Goal: Task Accomplishment & Management: Complete application form

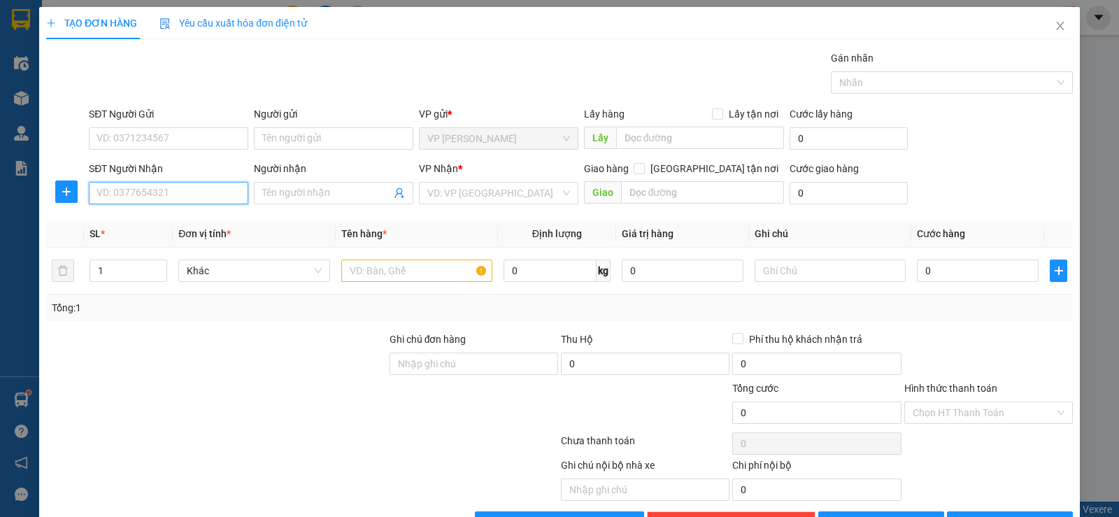
click at [164, 194] on input "SĐT Người Nhận" at bounding box center [169, 193] width 160 height 22
type input "0849541431"
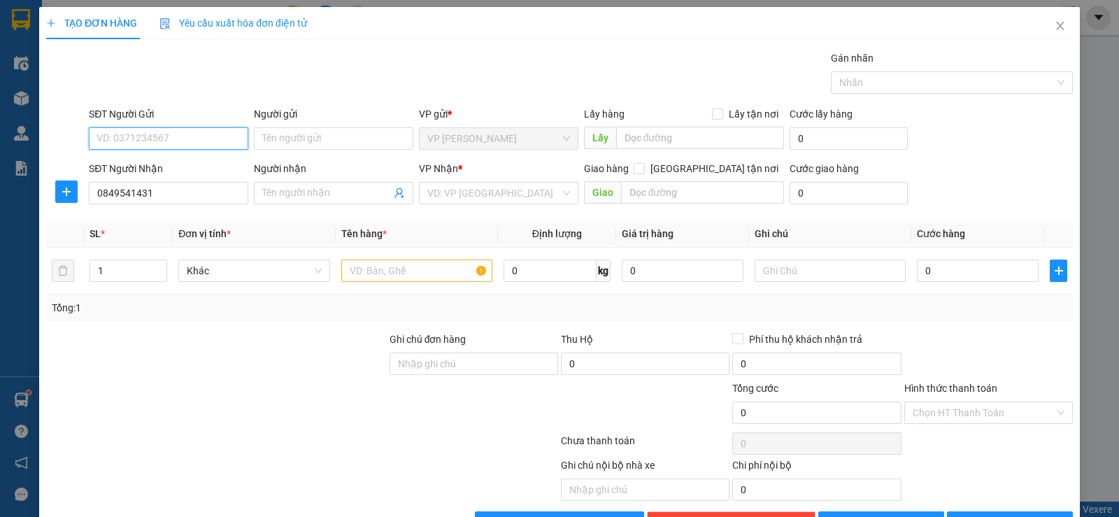
click at [168, 143] on input "SĐT Người Gửi" at bounding box center [169, 138] width 160 height 22
type input "0987492786"
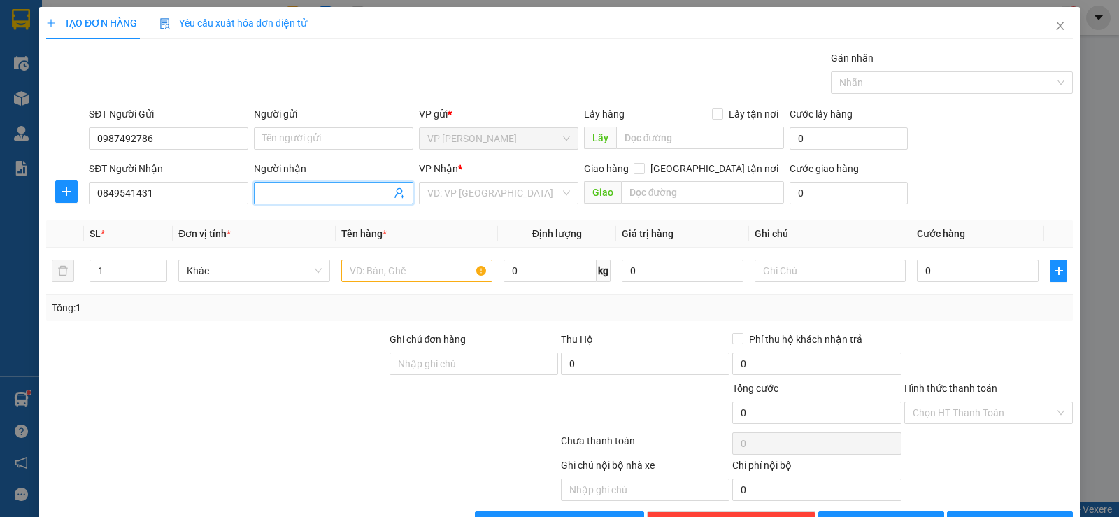
click at [263, 188] on input "Người nhận" at bounding box center [326, 192] width 129 height 15
type input "C VUI"
click at [479, 188] on input "search" at bounding box center [493, 193] width 133 height 21
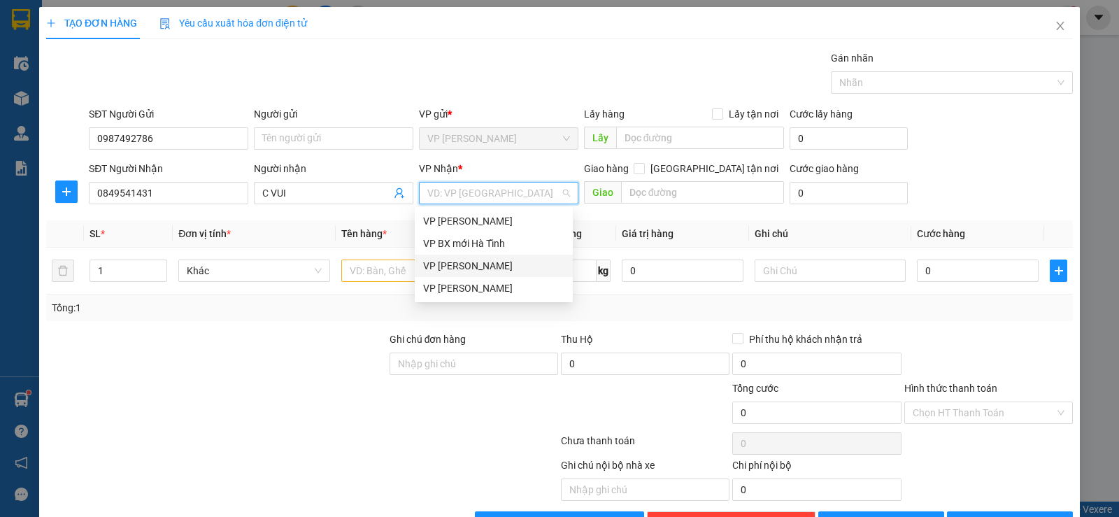
click at [493, 270] on div "VP [PERSON_NAME]" at bounding box center [493, 265] width 141 height 15
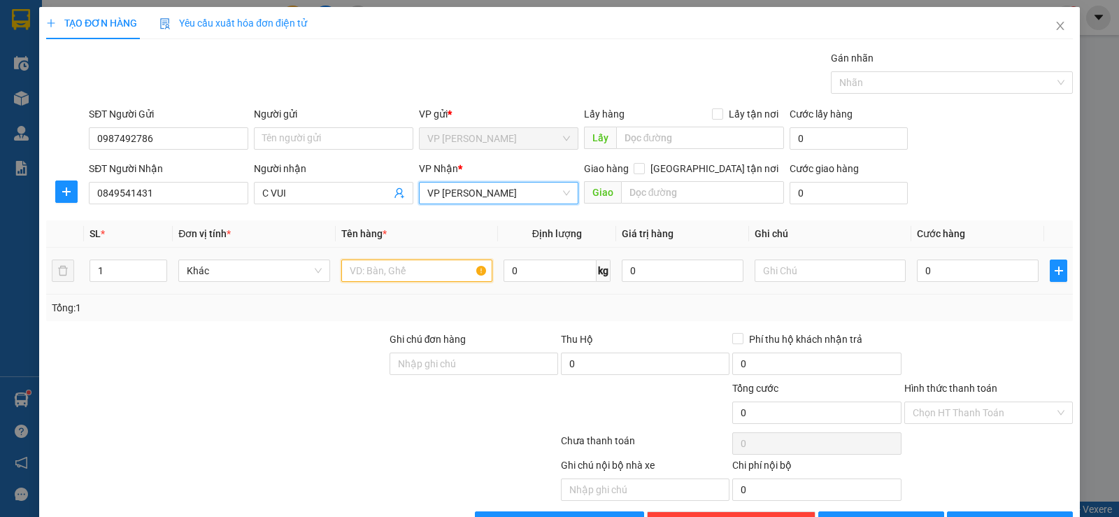
click at [373, 269] on input "text" at bounding box center [416, 271] width 151 height 22
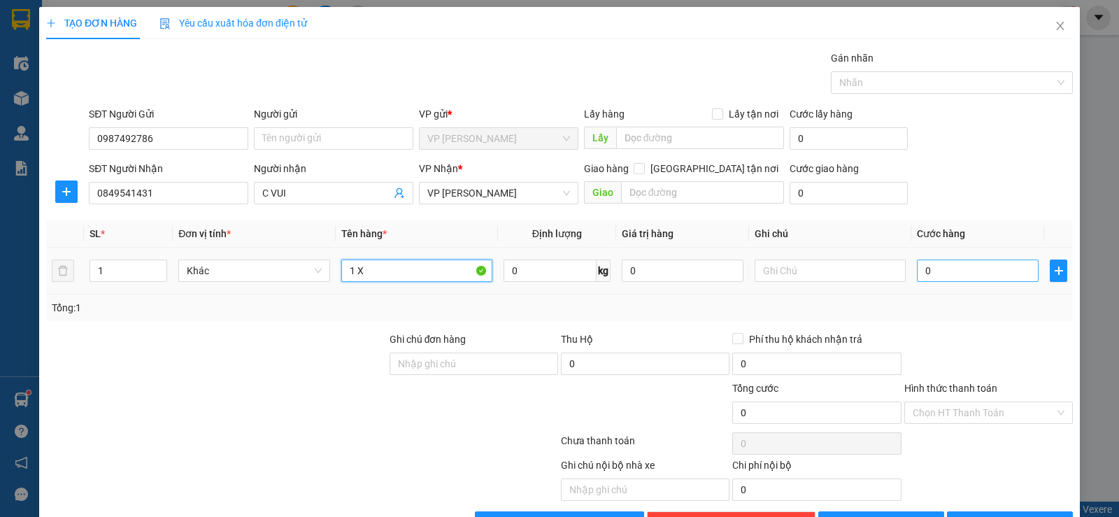
type input "1 X"
click at [917, 266] on input "0" at bounding box center [978, 271] width 122 height 22
type input "5"
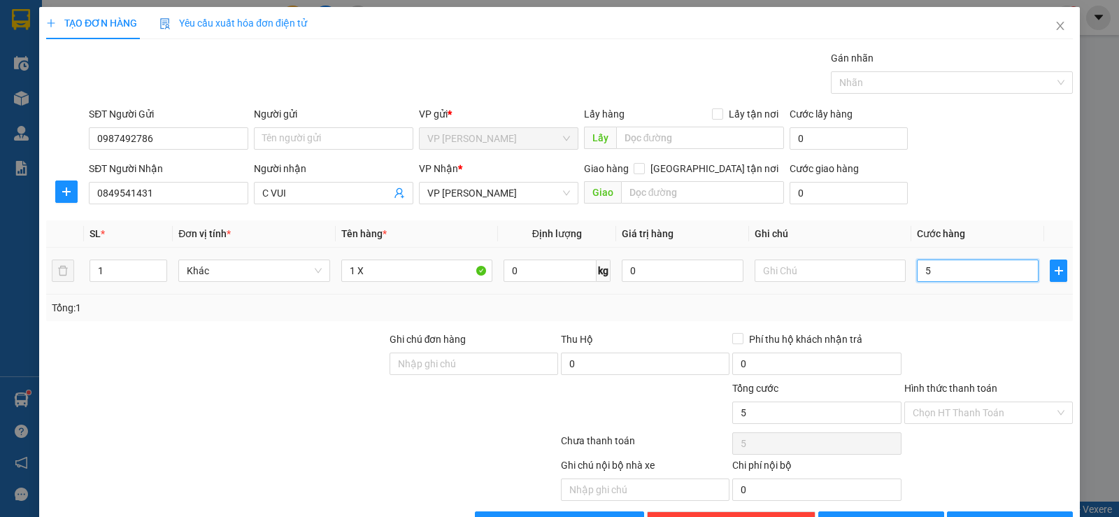
type input "50"
type input "50.000"
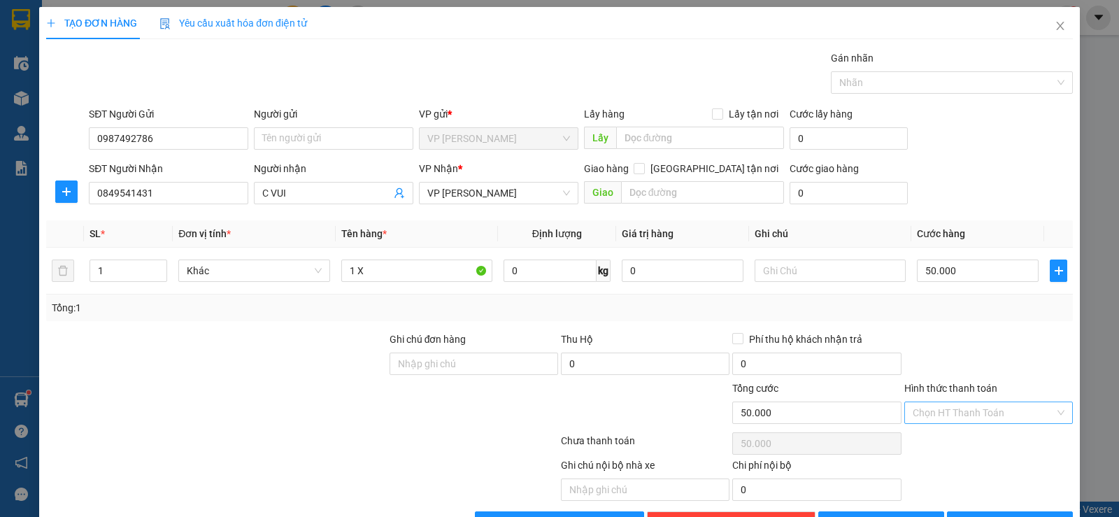
click at [924, 414] on input "Hình thức thanh toán" at bounding box center [984, 412] width 142 height 21
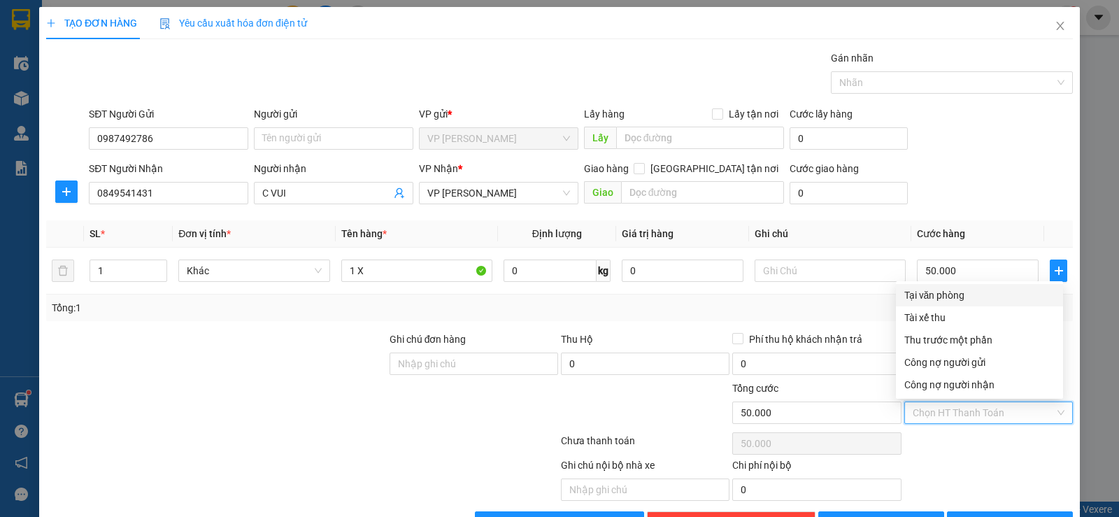
click at [926, 300] on div "Tại văn phòng" at bounding box center [980, 295] width 150 height 15
type input "0"
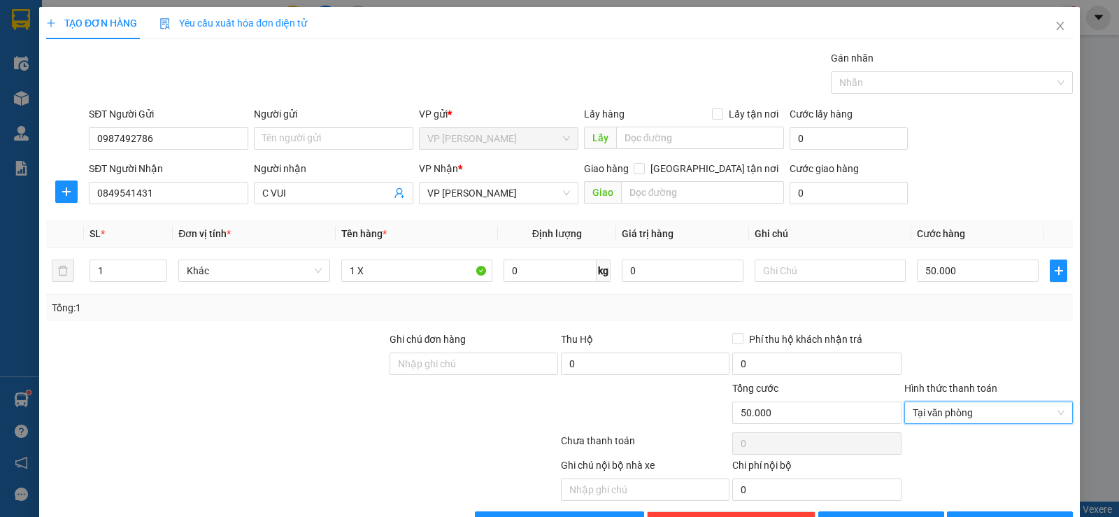
scroll to position [44, 0]
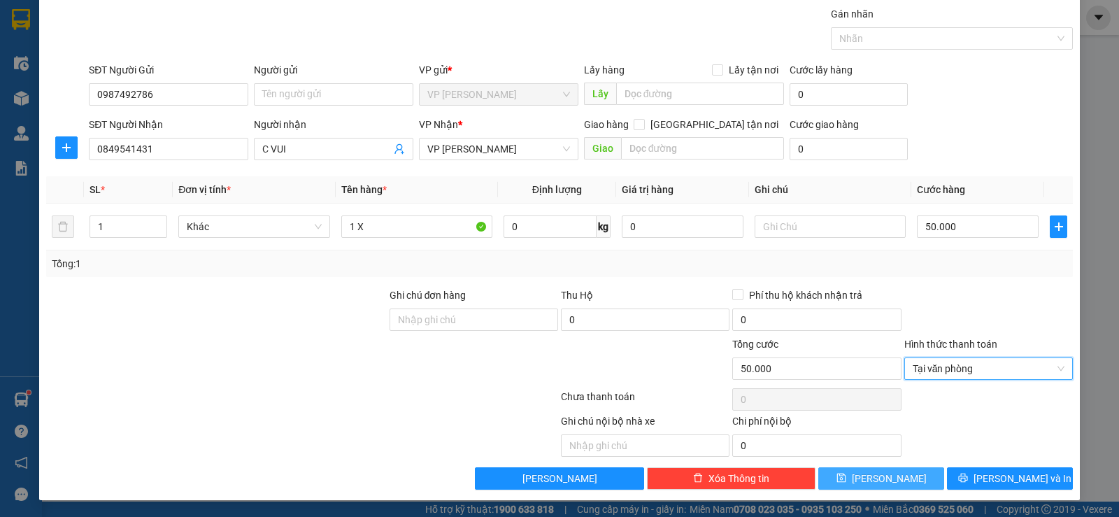
click at [905, 473] on button "[PERSON_NAME]" at bounding box center [882, 478] width 126 height 22
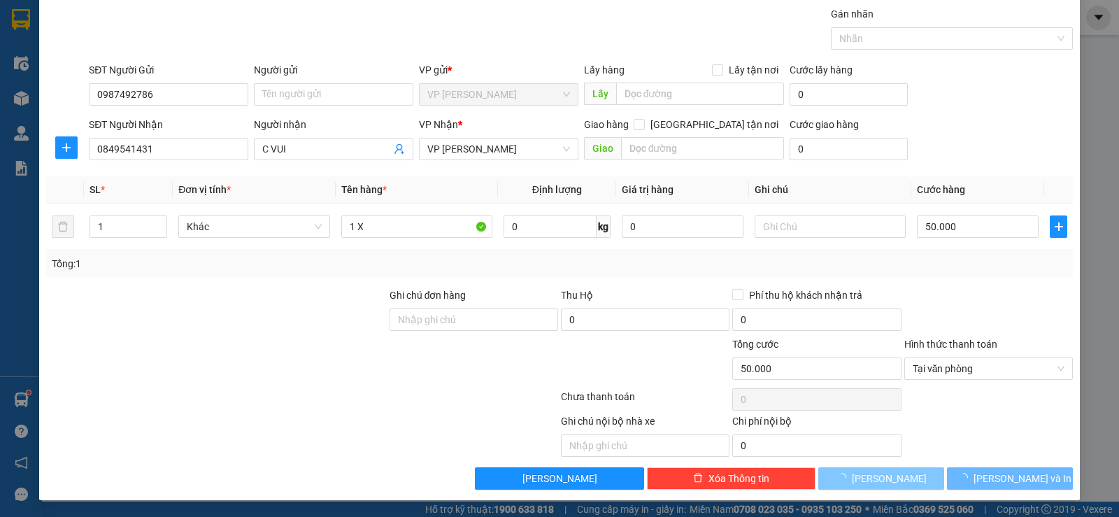
type input "0"
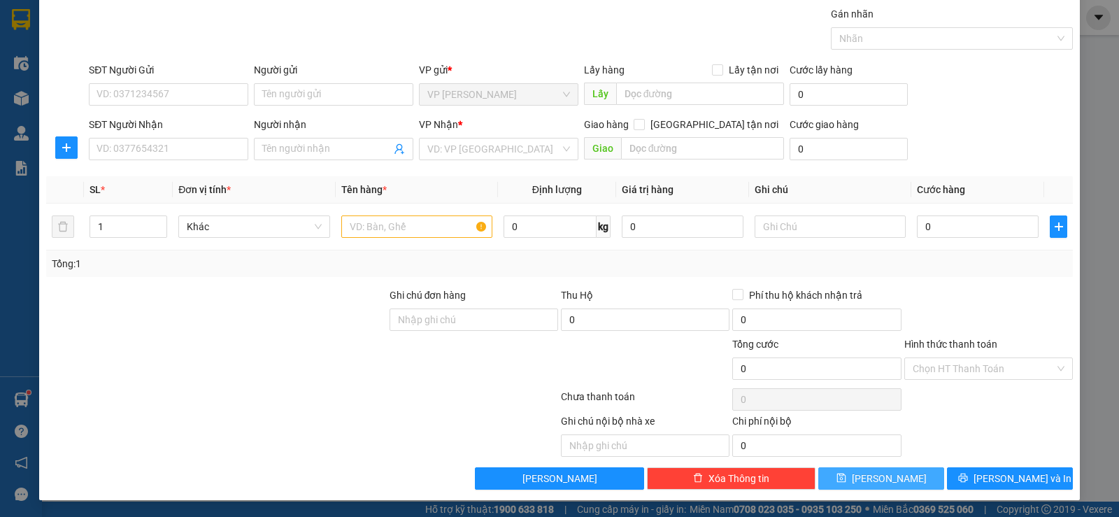
scroll to position [0, 0]
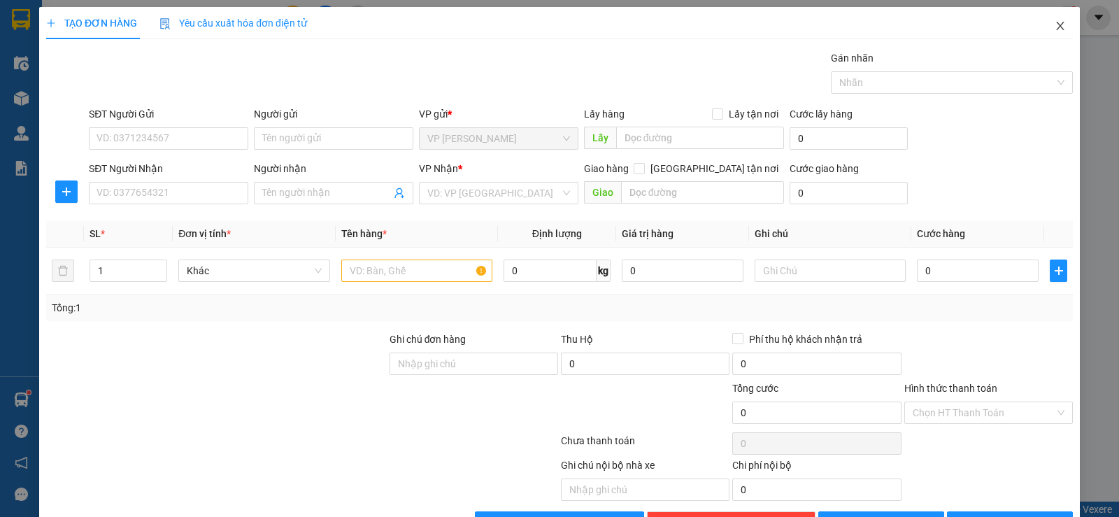
click at [1055, 29] on icon "close" at bounding box center [1060, 25] width 11 height 11
